Goal: Find specific page/section: Find specific page/section

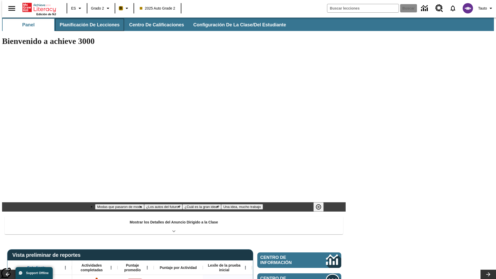
click at [86, 25] on span "Planificación de lecciones" at bounding box center [90, 25] width 60 height 6
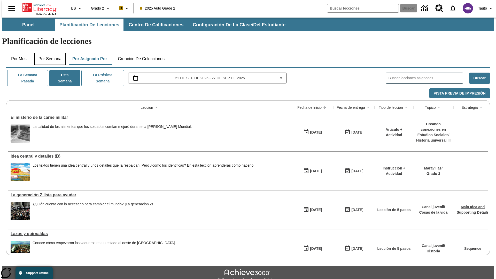
click at [48, 53] on button "Por semana" at bounding box center [49, 59] width 31 height 12
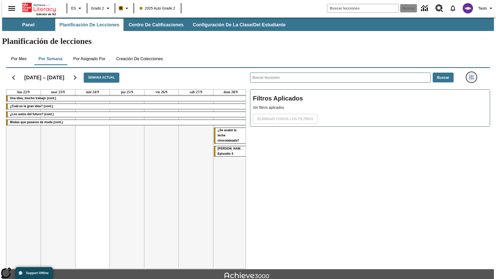
click at [473, 75] on icon "Menú lateral de filtros" at bounding box center [471, 77] width 5 height 5
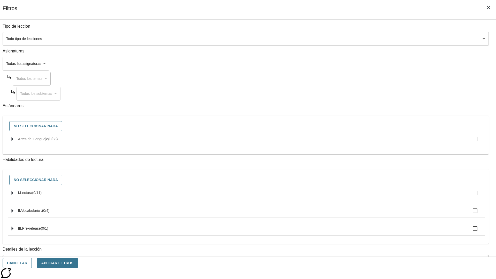
click at [372, 233] on body "Saltar al contenido principal Edición de NJ ES Grado 2 B 2025 Auto Grade 2 Busc…" at bounding box center [247, 160] width 491 height 285
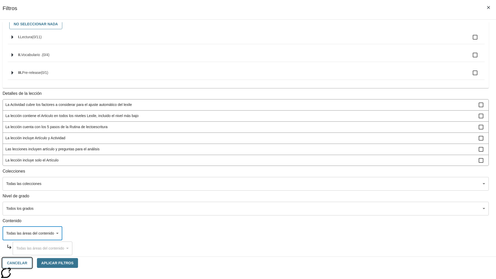
click at [32, 263] on button "Cancelar" at bounding box center [17, 263] width 29 height 10
click at [37, 7] on icon "Portada" at bounding box center [39, 7] width 34 height 10
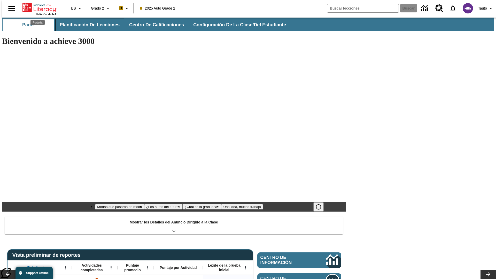
click at [86, 25] on span "Planificación de lecciones" at bounding box center [90, 25] width 60 height 6
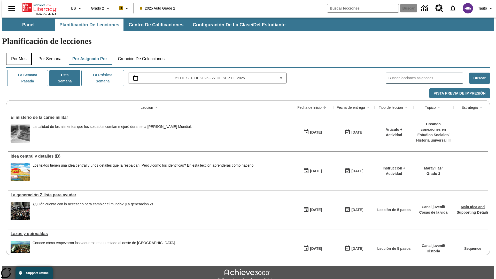
click at [17, 53] on button "Por mes" at bounding box center [19, 59] width 26 height 12
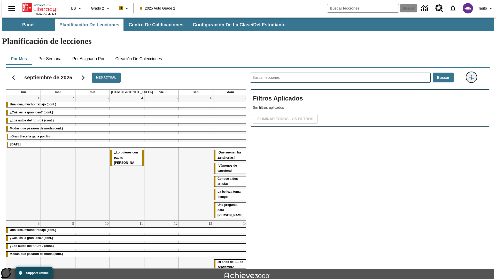
click at [473, 75] on icon "Menú lateral de filtros" at bounding box center [471, 77] width 5 height 5
